Goal: Information Seeking & Learning: Learn about a topic

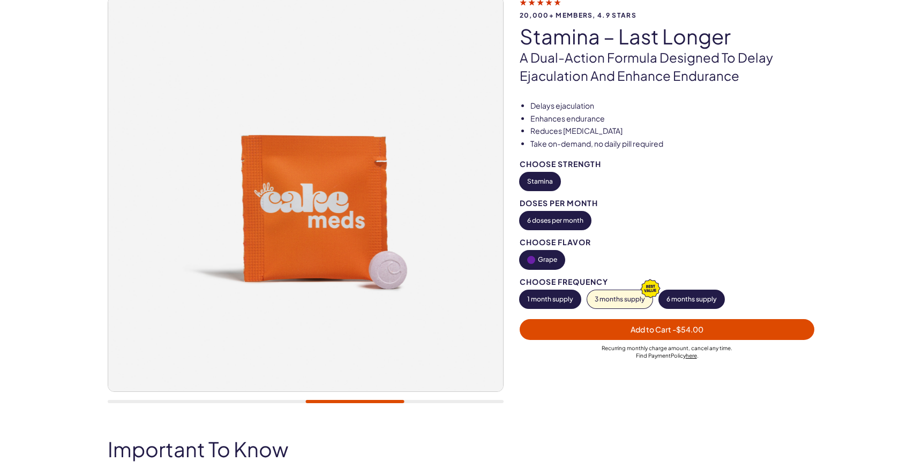
scroll to position [86, 0]
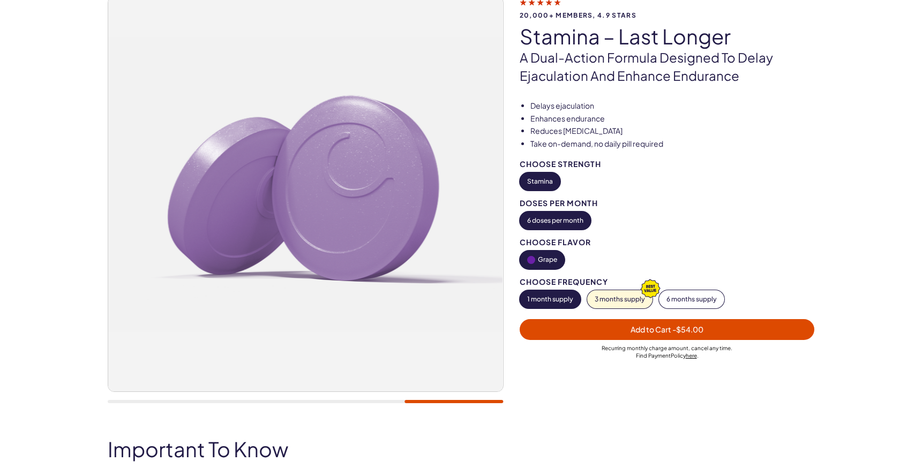
click at [697, 295] on button "6 months supply" at bounding box center [691, 299] width 65 height 18
click at [616, 294] on button "3 months supply" at bounding box center [619, 299] width 65 height 18
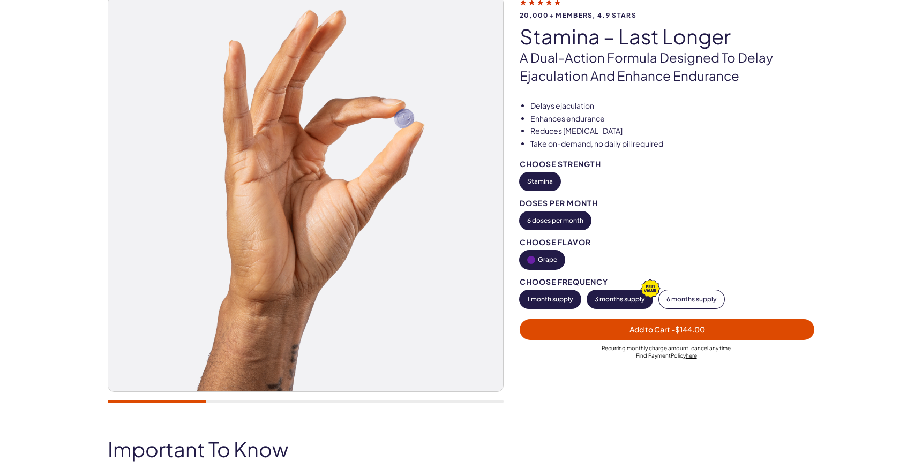
click at [559, 295] on button "1 month supply" at bounding box center [550, 299] width 61 height 18
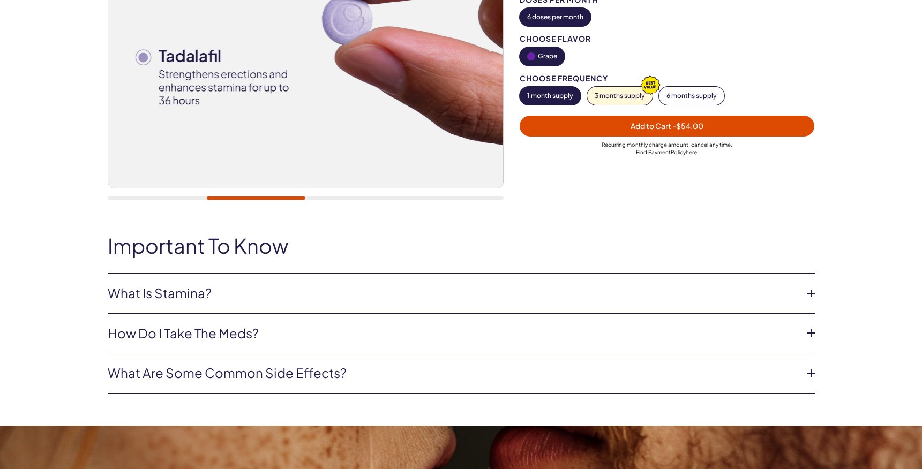
scroll to position [300, 0]
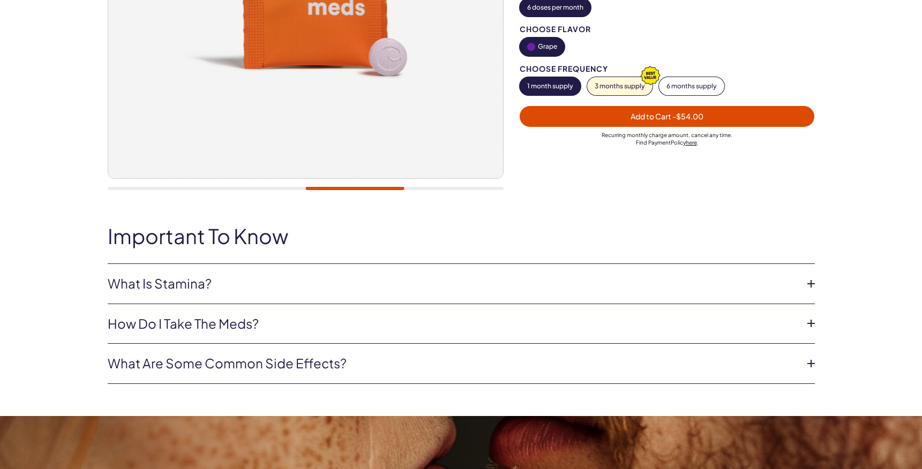
click at [811, 278] on icon at bounding box center [811, 284] width 16 height 16
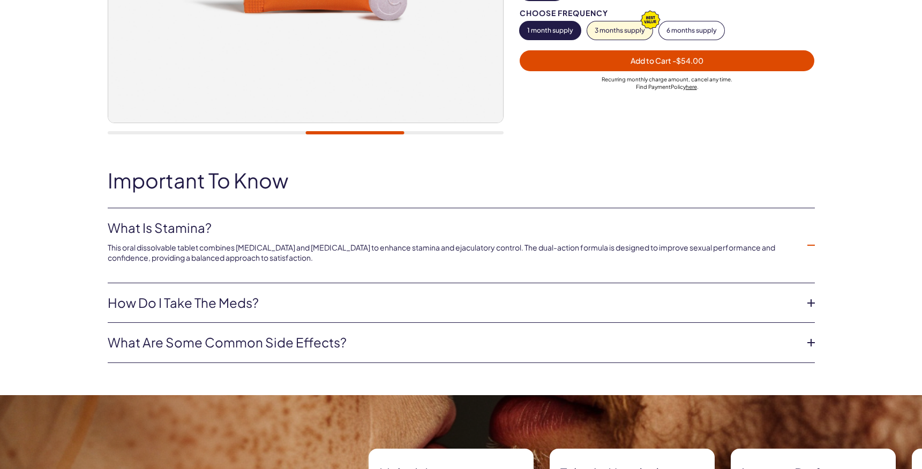
scroll to position [377, 0]
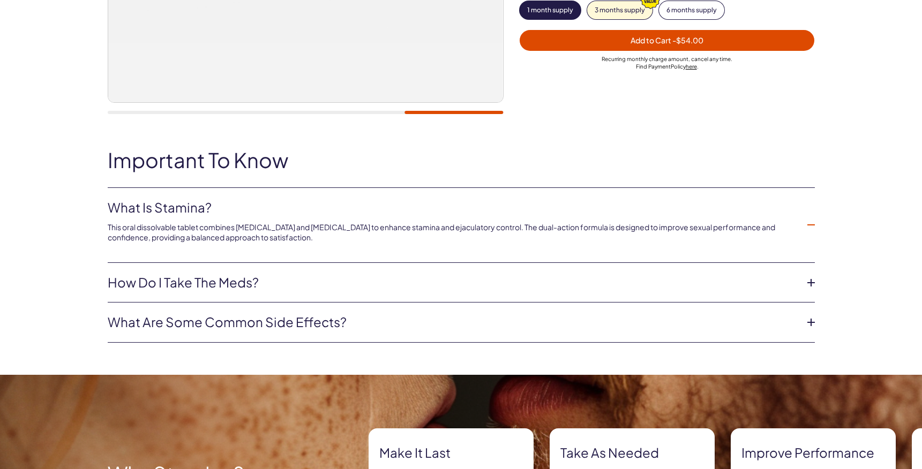
click at [809, 281] on icon at bounding box center [811, 283] width 16 height 16
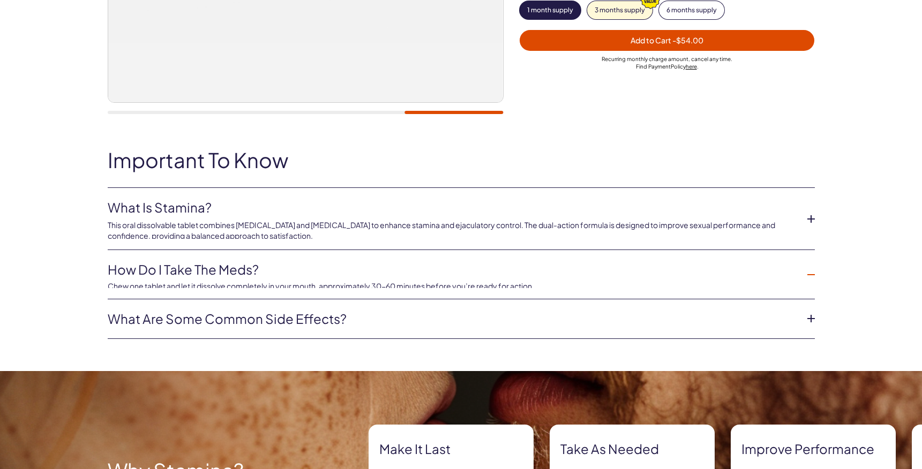
scroll to position [376, 0]
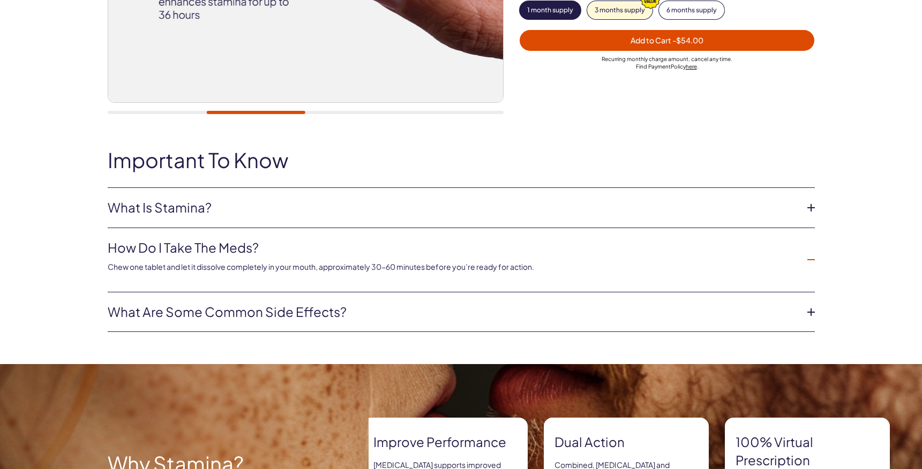
click at [810, 309] on icon at bounding box center [811, 312] width 16 height 16
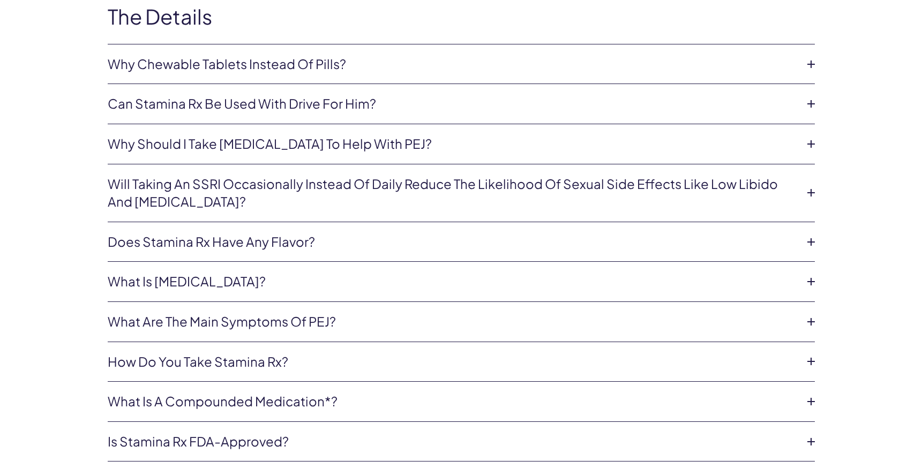
scroll to position [2817, 0]
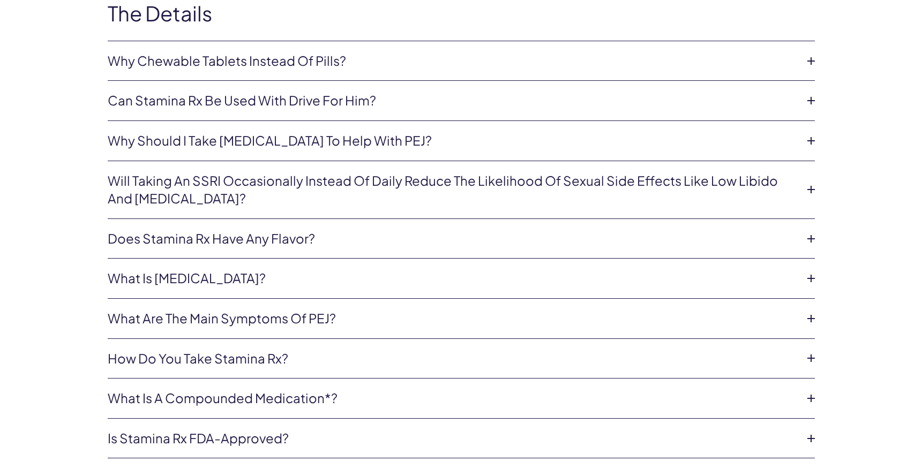
click at [807, 271] on icon at bounding box center [811, 279] width 16 height 16
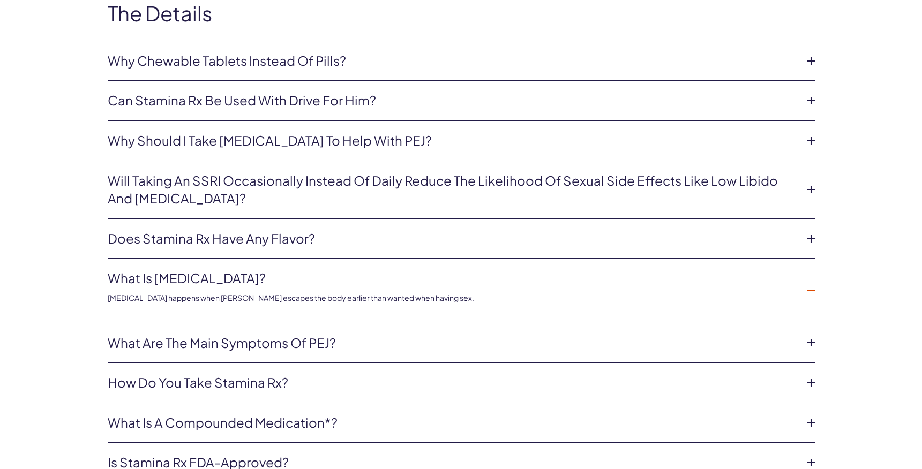
click at [807, 259] on li "What is [MEDICAL_DATA]? [MEDICAL_DATA] happens when semen escapes the body earl…" at bounding box center [461, 291] width 707 height 64
click at [807, 283] on icon at bounding box center [811, 291] width 16 height 16
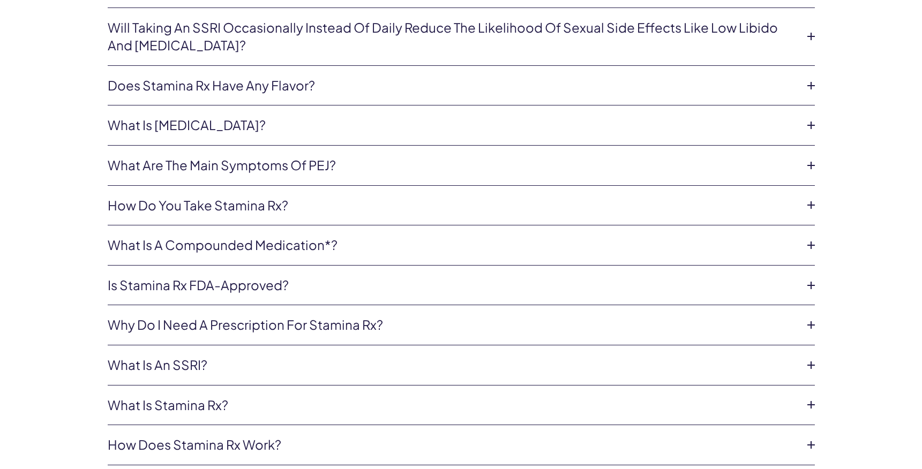
scroll to position [2969, 0]
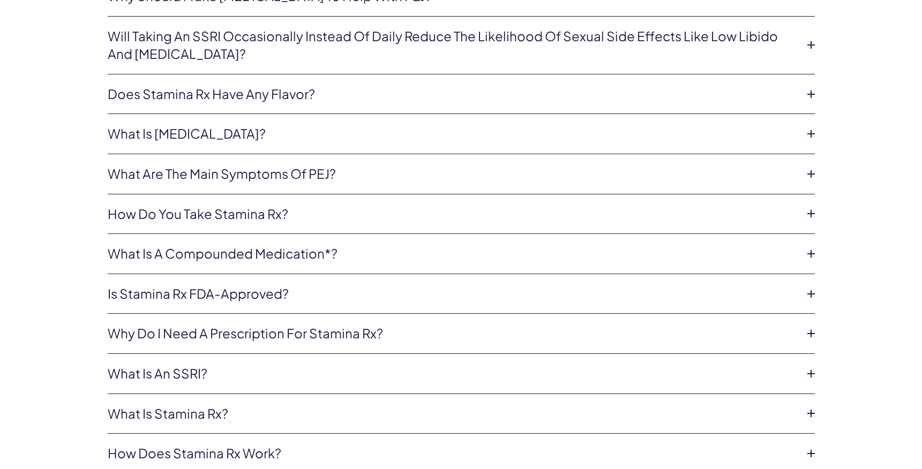
click at [810, 274] on li "Is Stamina Rx FDA-approved? No, Stamina is not FDA-approved. However, the ingre…" at bounding box center [461, 294] width 707 height 40
click at [809, 287] on icon at bounding box center [811, 295] width 16 height 16
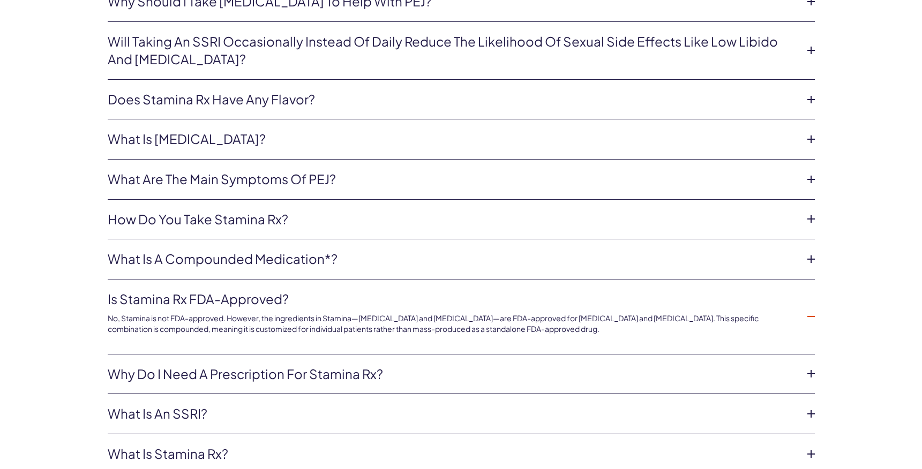
scroll to position [2958, 1]
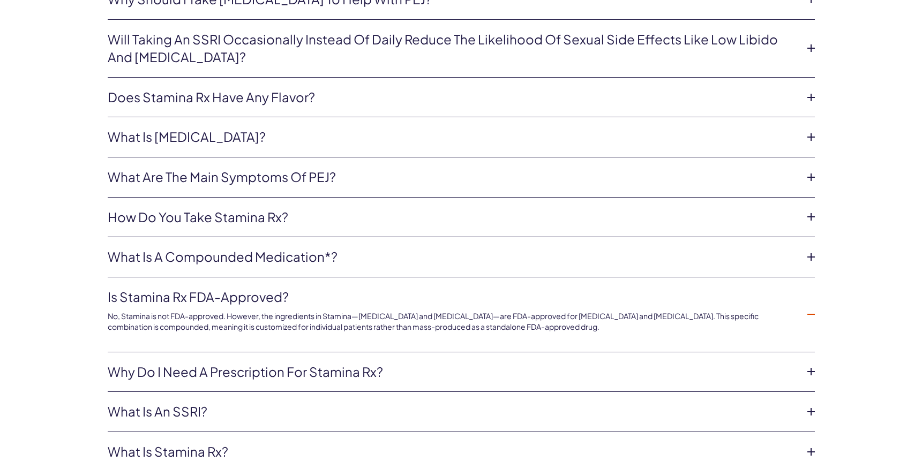
click at [810, 307] on icon at bounding box center [811, 315] width 16 height 16
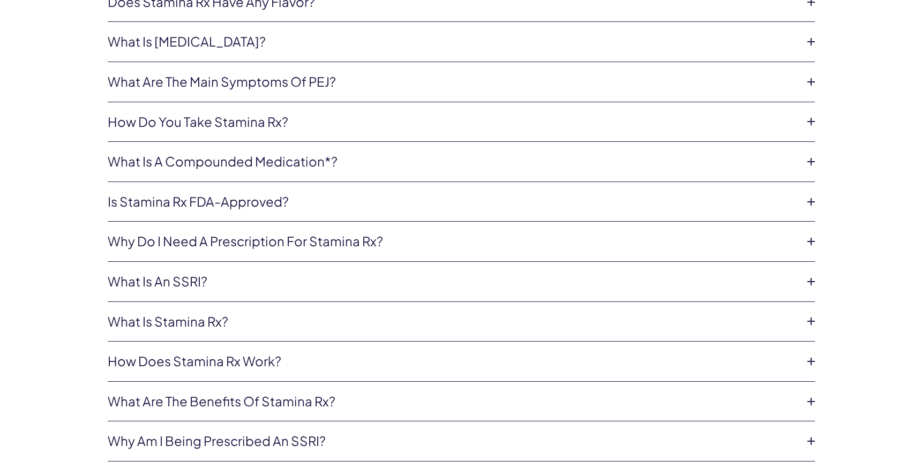
scroll to position [3054, 1]
click at [810, 313] on icon at bounding box center [811, 321] width 16 height 16
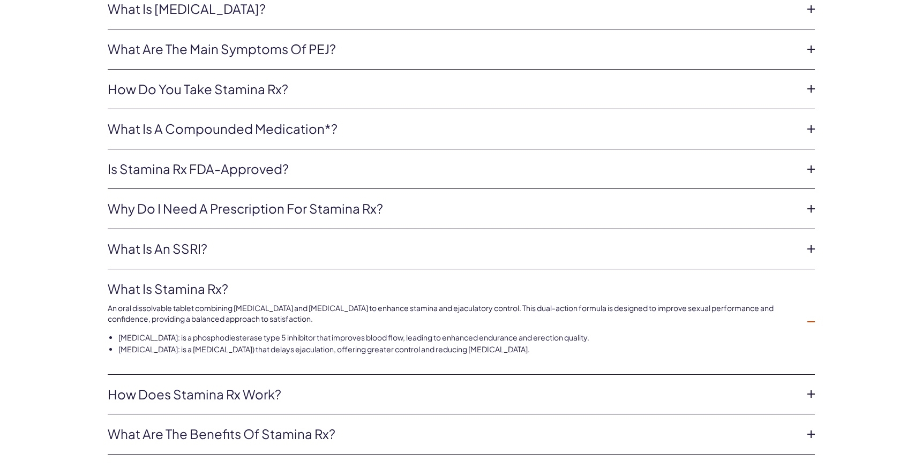
scroll to position [3088, 0]
click at [811, 313] on icon at bounding box center [811, 321] width 16 height 16
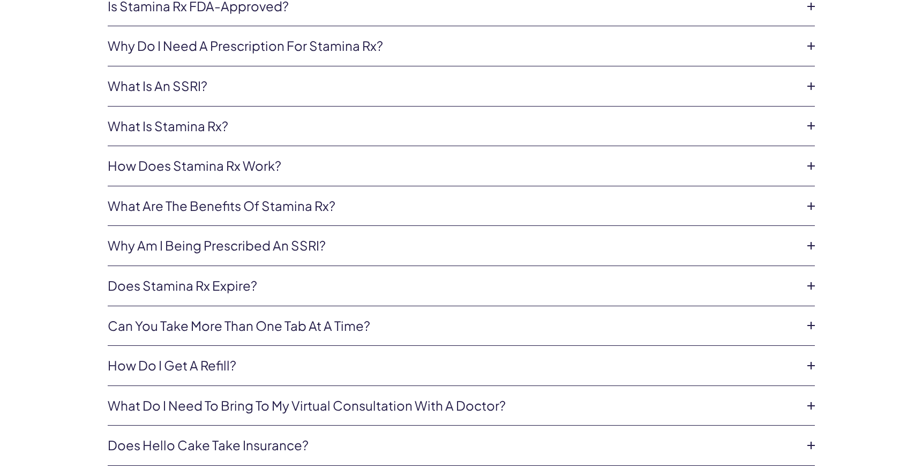
scroll to position [3254, 0]
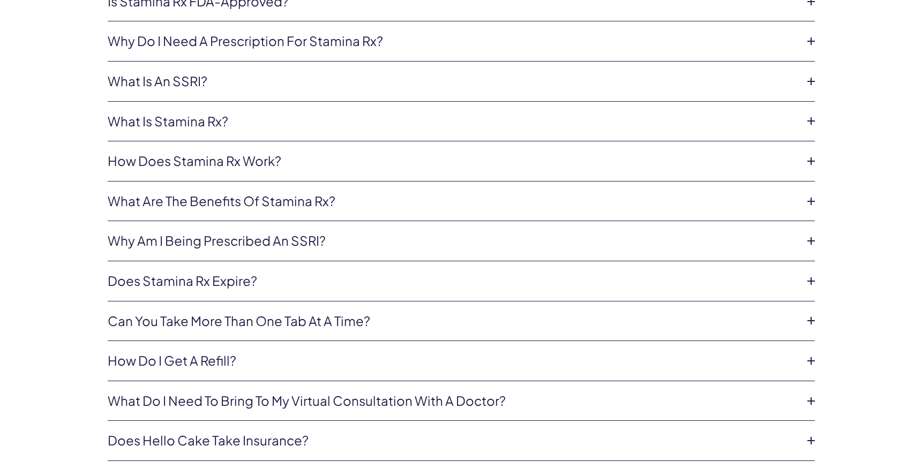
click at [811, 313] on icon at bounding box center [811, 321] width 16 height 16
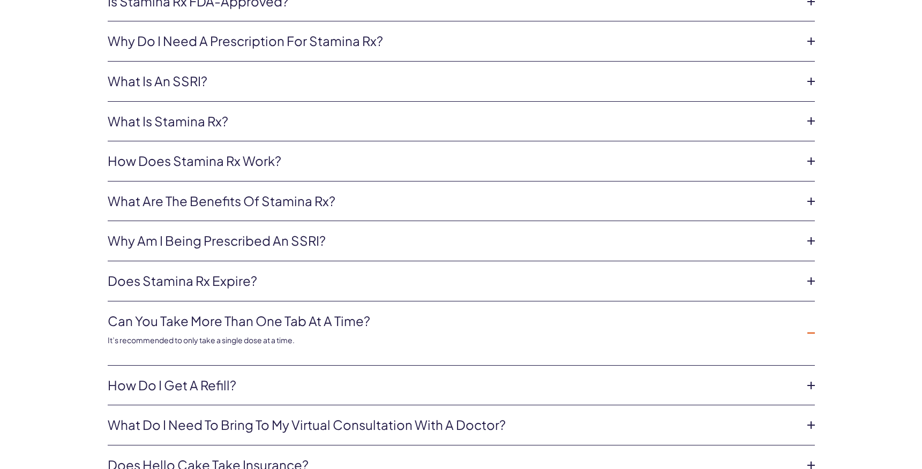
click at [811, 302] on li "Can you take more than one tab at a time? It’s recommended to only take a singl…" at bounding box center [461, 334] width 707 height 64
click at [810, 324] on icon at bounding box center [811, 332] width 16 height 16
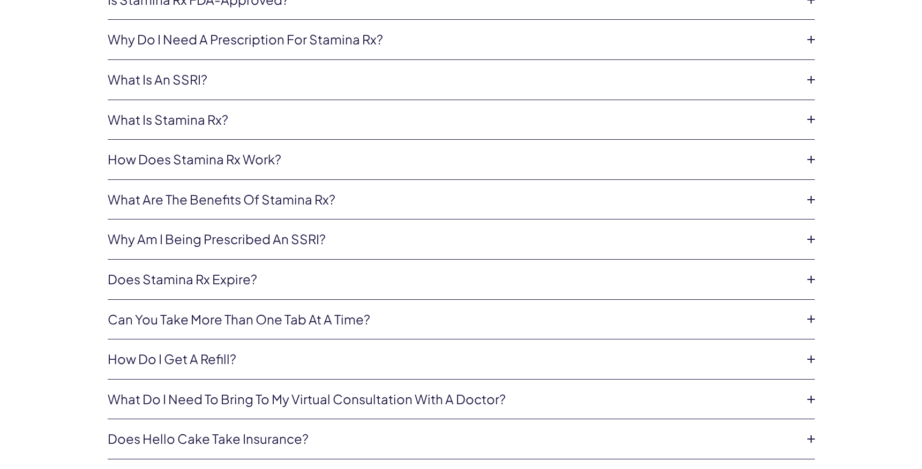
click at [808, 352] on icon at bounding box center [811, 360] width 16 height 16
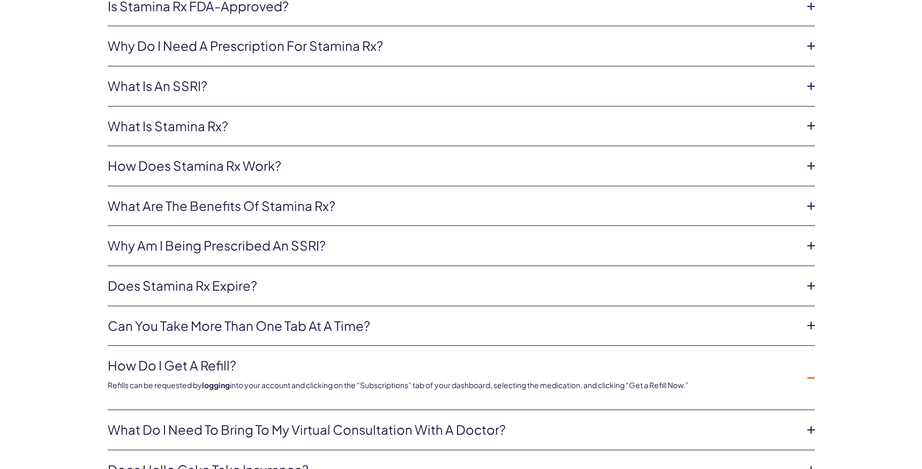
scroll to position [3248, 0]
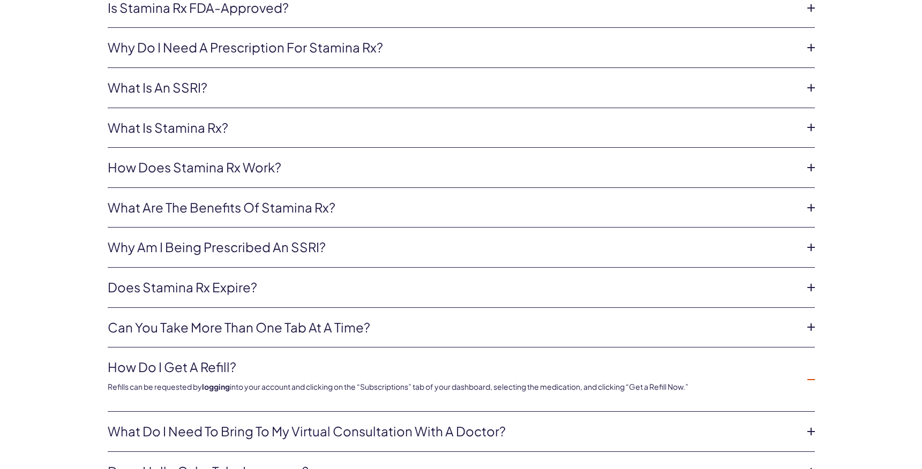
click at [811, 372] on icon at bounding box center [811, 380] width 16 height 16
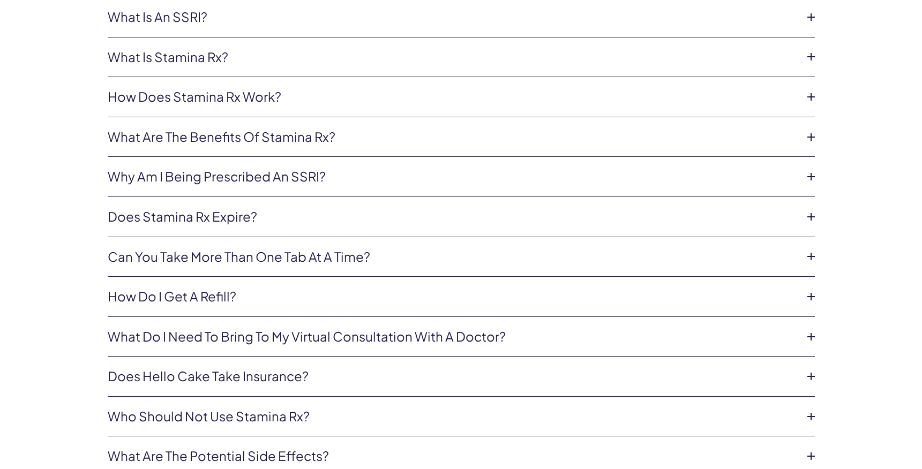
scroll to position [3325, 0]
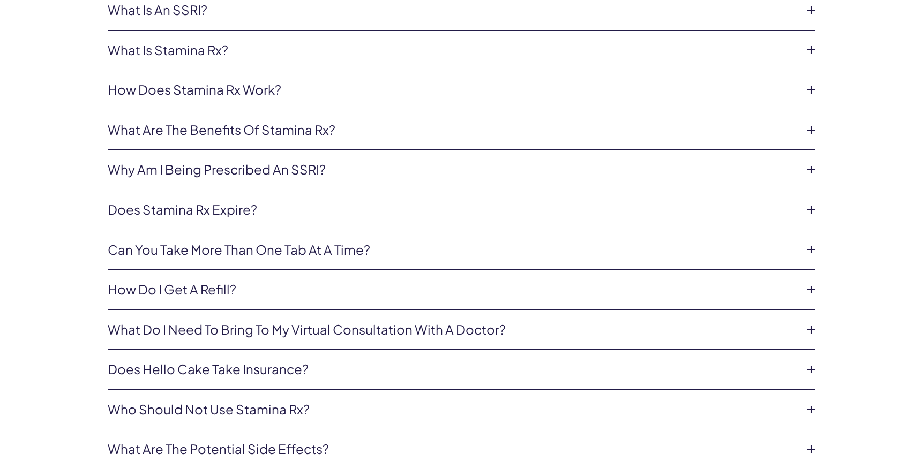
click at [808, 322] on icon at bounding box center [811, 330] width 16 height 16
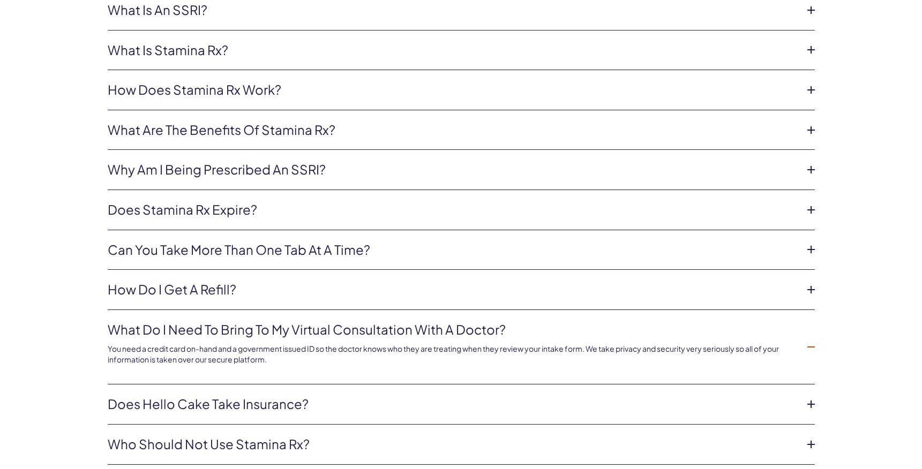
click at [809, 339] on icon at bounding box center [811, 347] width 16 height 16
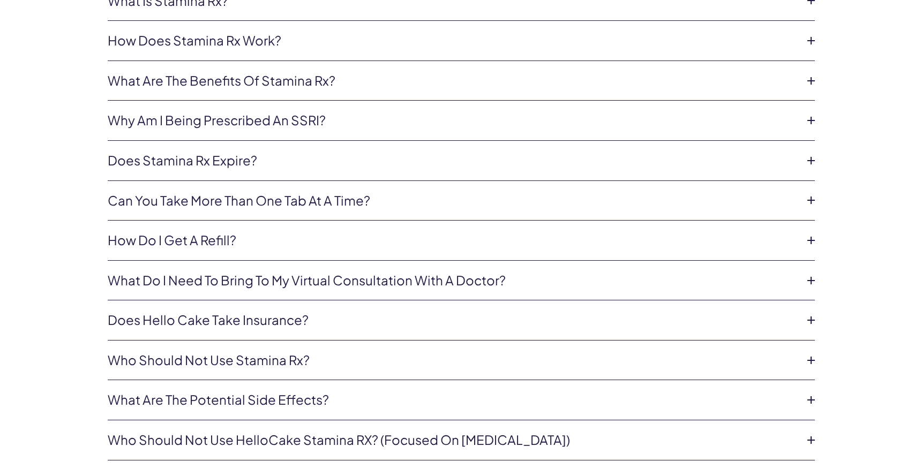
scroll to position [3377, 0]
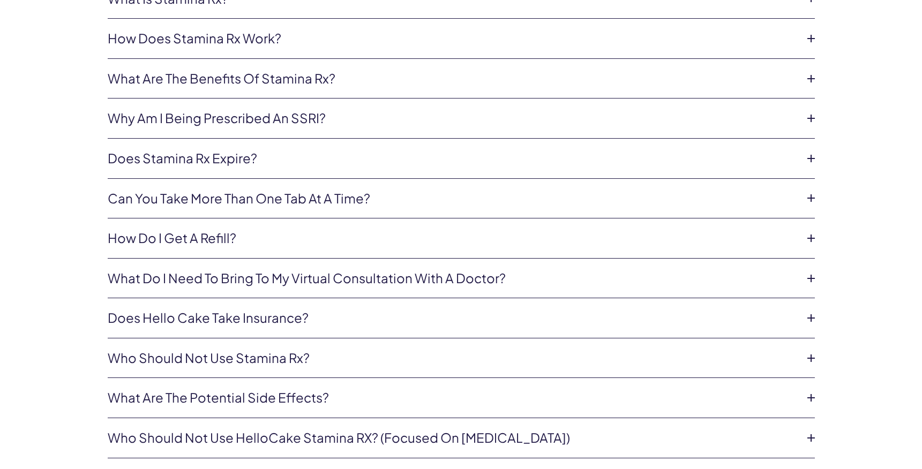
click at [808, 310] on icon at bounding box center [811, 318] width 16 height 16
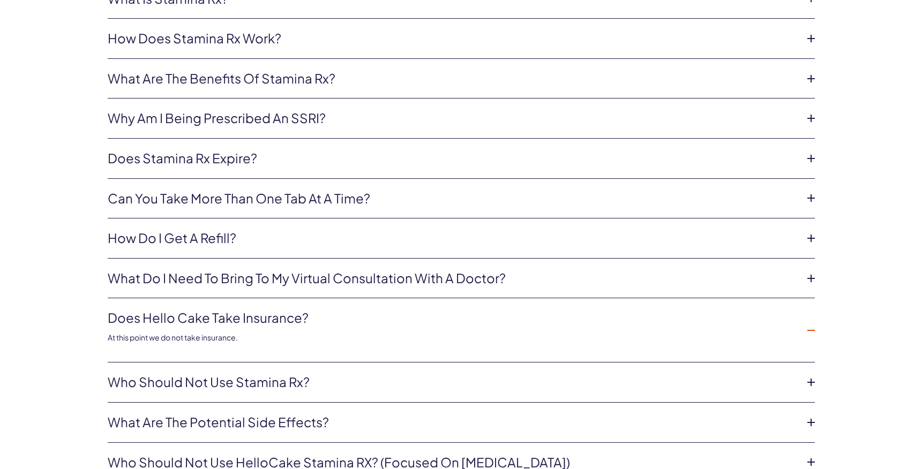
click at [808, 298] on li "Does Hello Cake take insurance? At this point we do not take insurance." at bounding box center [461, 330] width 707 height 64
click at [807, 323] on icon at bounding box center [811, 331] width 16 height 16
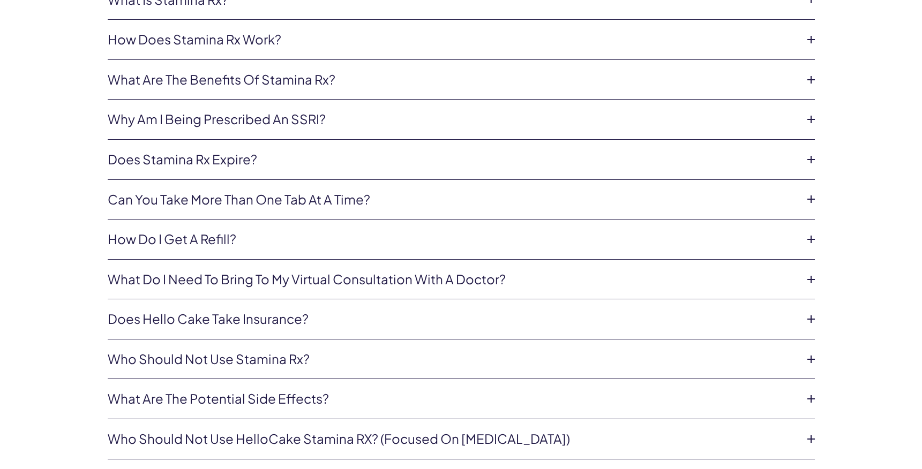
scroll to position [3373, 1]
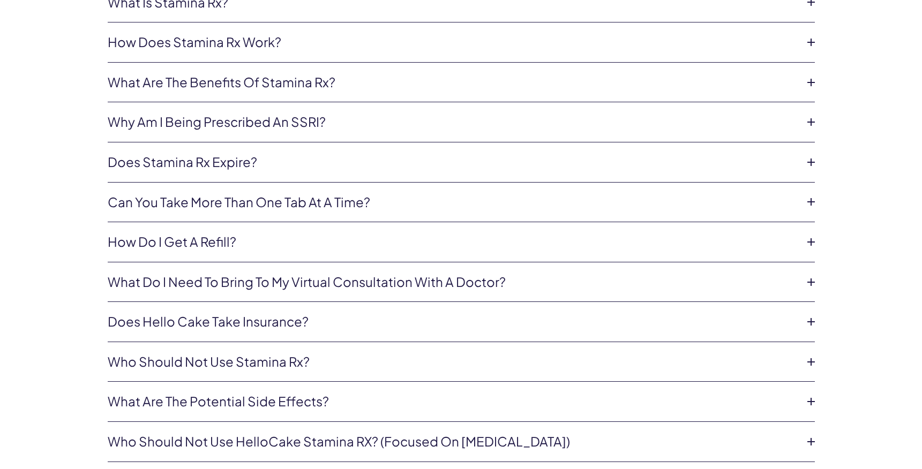
click at [812, 354] on icon at bounding box center [811, 362] width 16 height 16
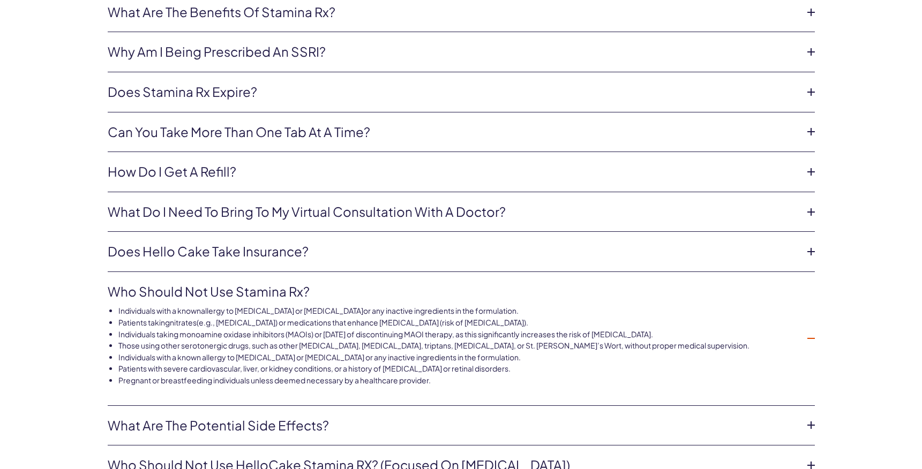
scroll to position [3443, 0]
click at [810, 331] on icon at bounding box center [811, 339] width 16 height 16
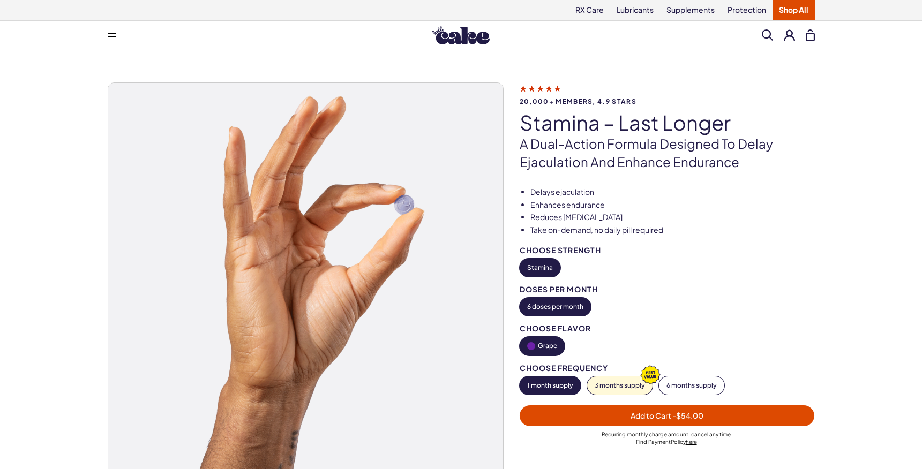
scroll to position [1, 0]
